Goal: Task Accomplishment & Management: Manage account settings

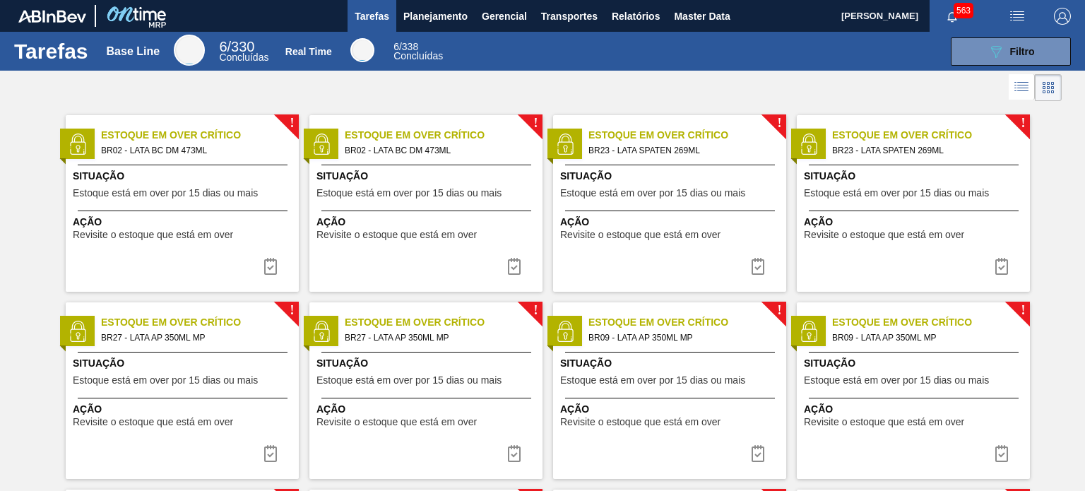
click at [632, 84] on div at bounding box center [542, 88] width 1085 height 34
click at [959, 11] on span "563" at bounding box center [964, 11] width 20 height 16
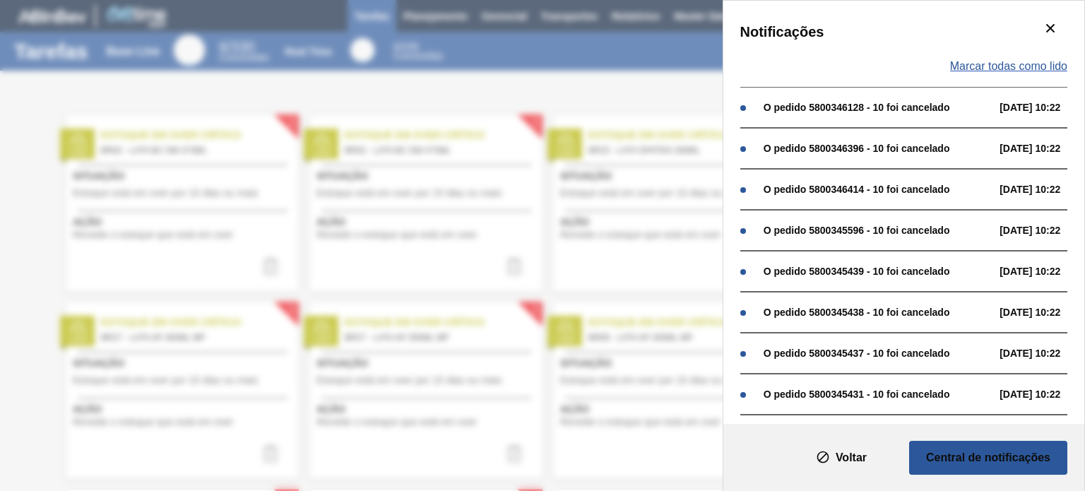
click at [998, 69] on span "Marcar todas como lido" at bounding box center [1008, 66] width 117 height 13
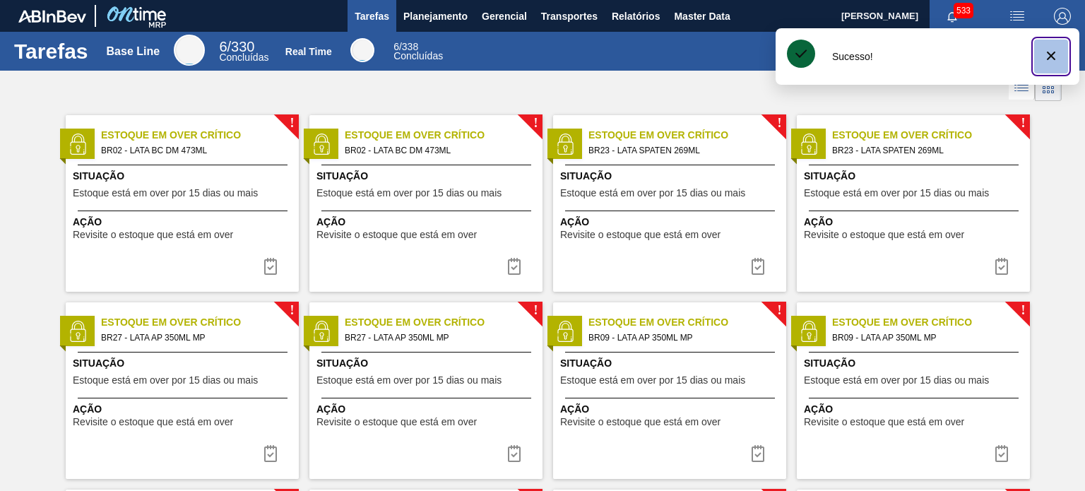
click at [1054, 57] on icon "botão de ícone" at bounding box center [1051, 56] width 8 height 8
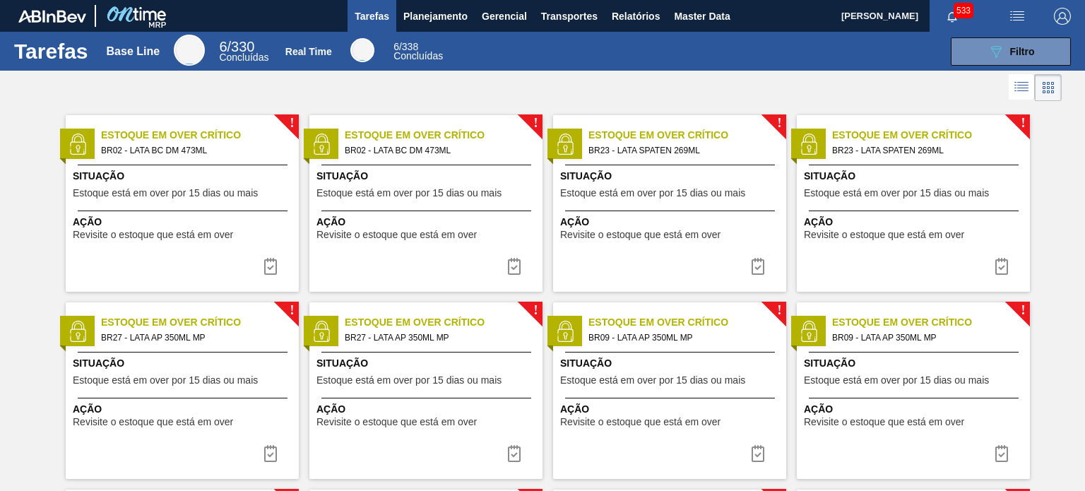
click at [898, 76] on div at bounding box center [542, 88] width 1085 height 34
